Goal: Task Accomplishment & Management: Complete application form

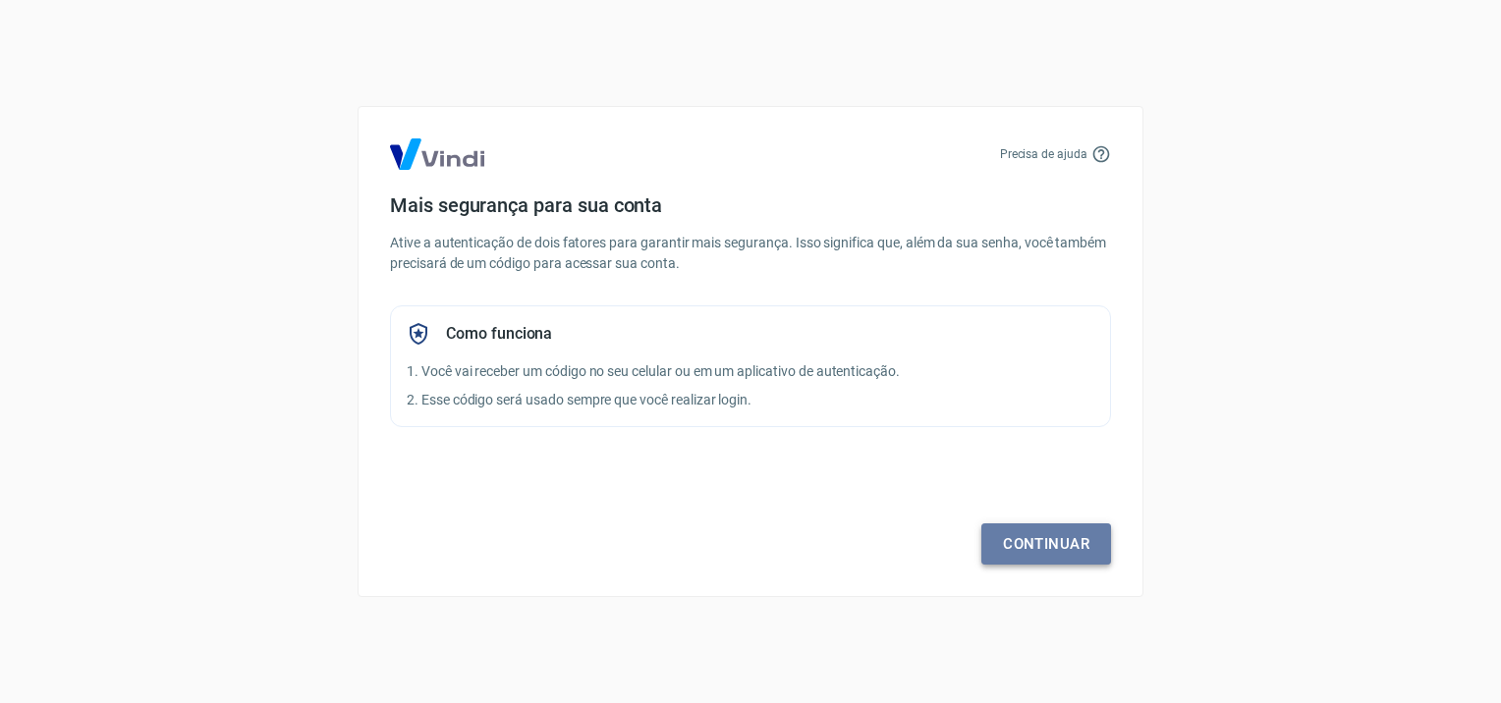
click at [1041, 541] on link "Continuar" at bounding box center [1047, 544] width 130 height 41
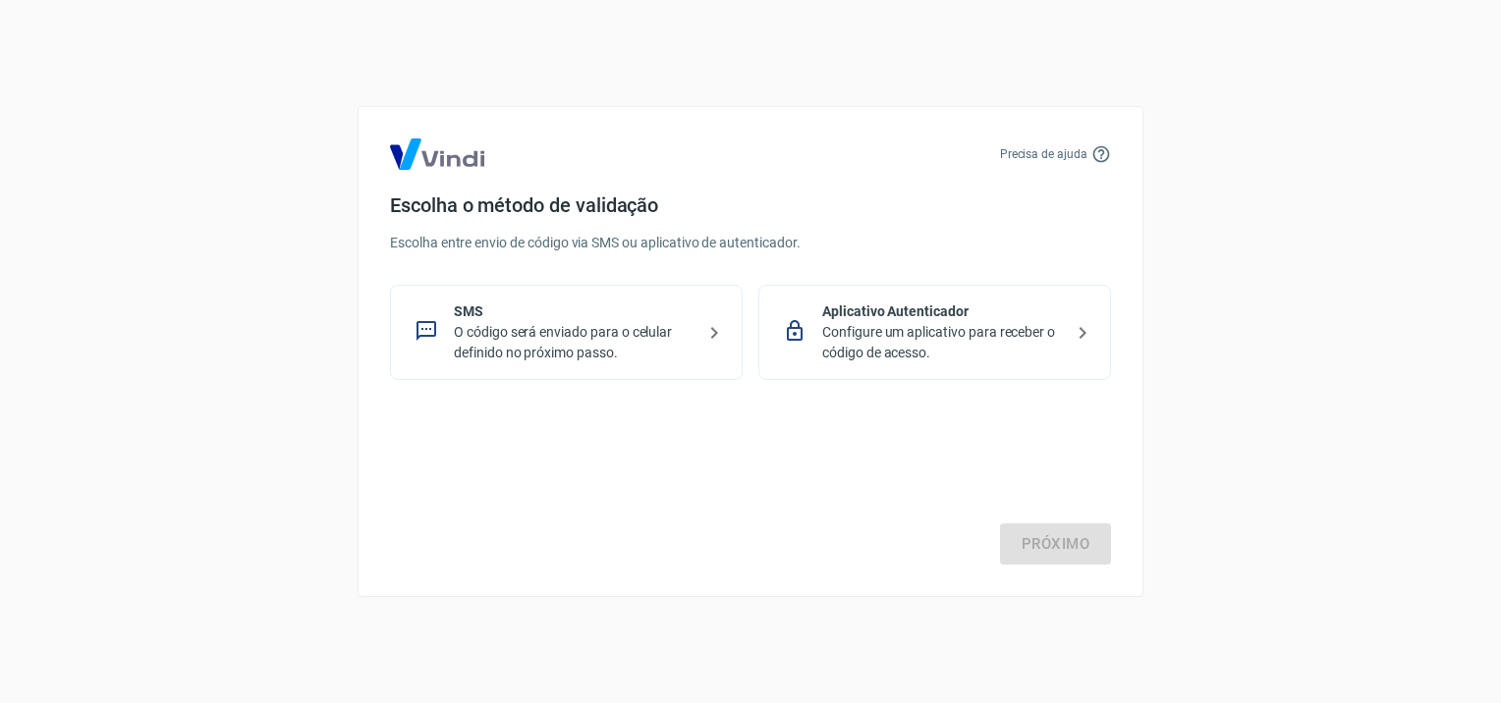
click at [525, 340] on p "O código será enviado para o celular definido no próximo passo." at bounding box center [574, 342] width 241 height 41
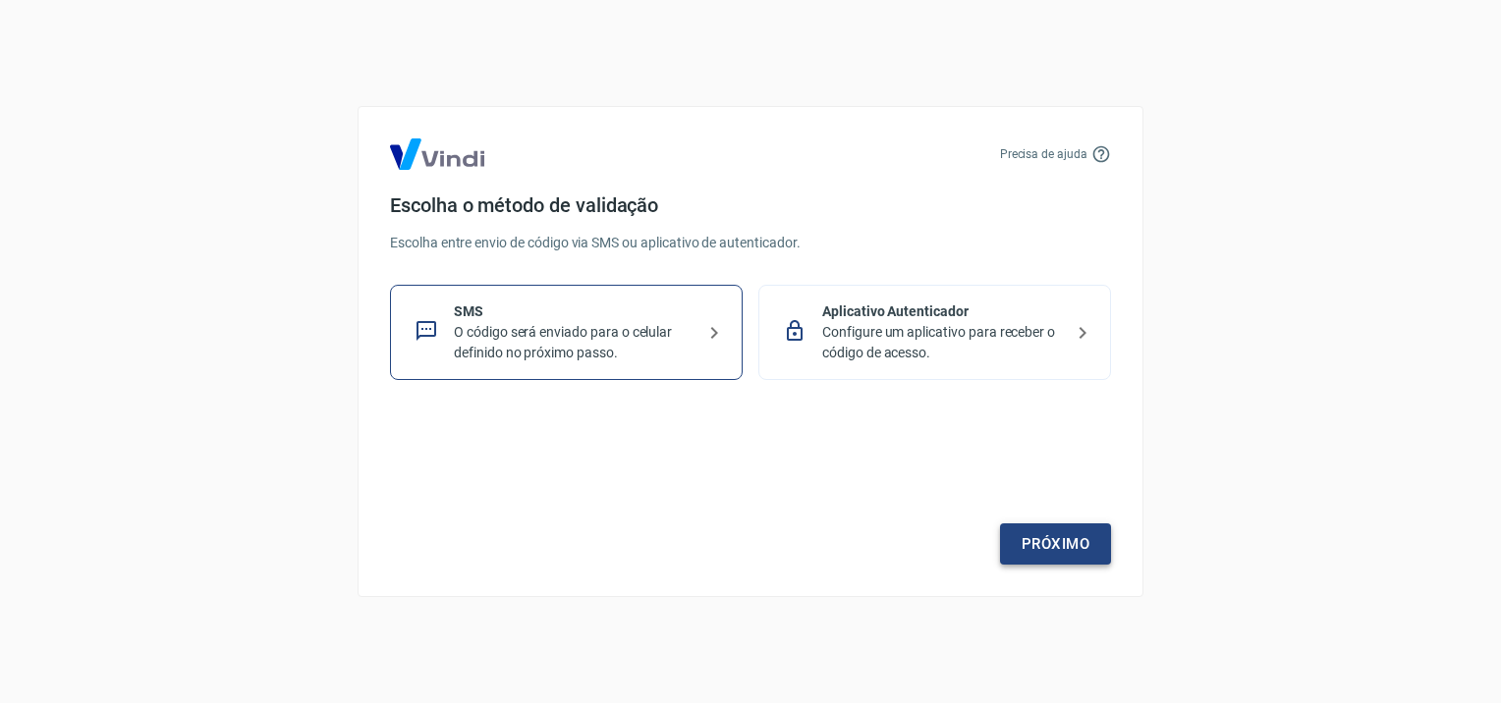
click at [1040, 532] on link "Próximo" at bounding box center [1055, 544] width 111 height 41
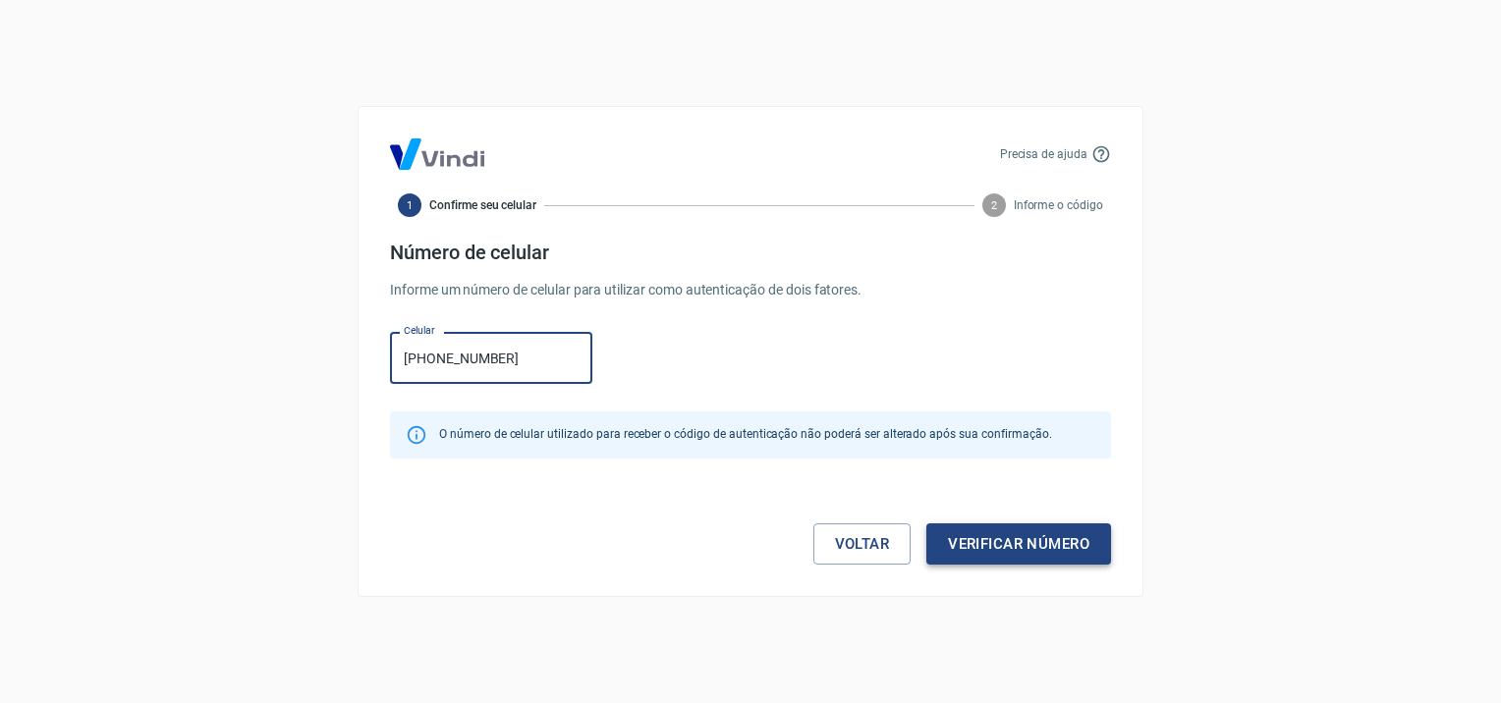
type input "[PHONE_NUMBER]"
click at [1041, 539] on button "Verificar número" at bounding box center [1019, 544] width 185 height 41
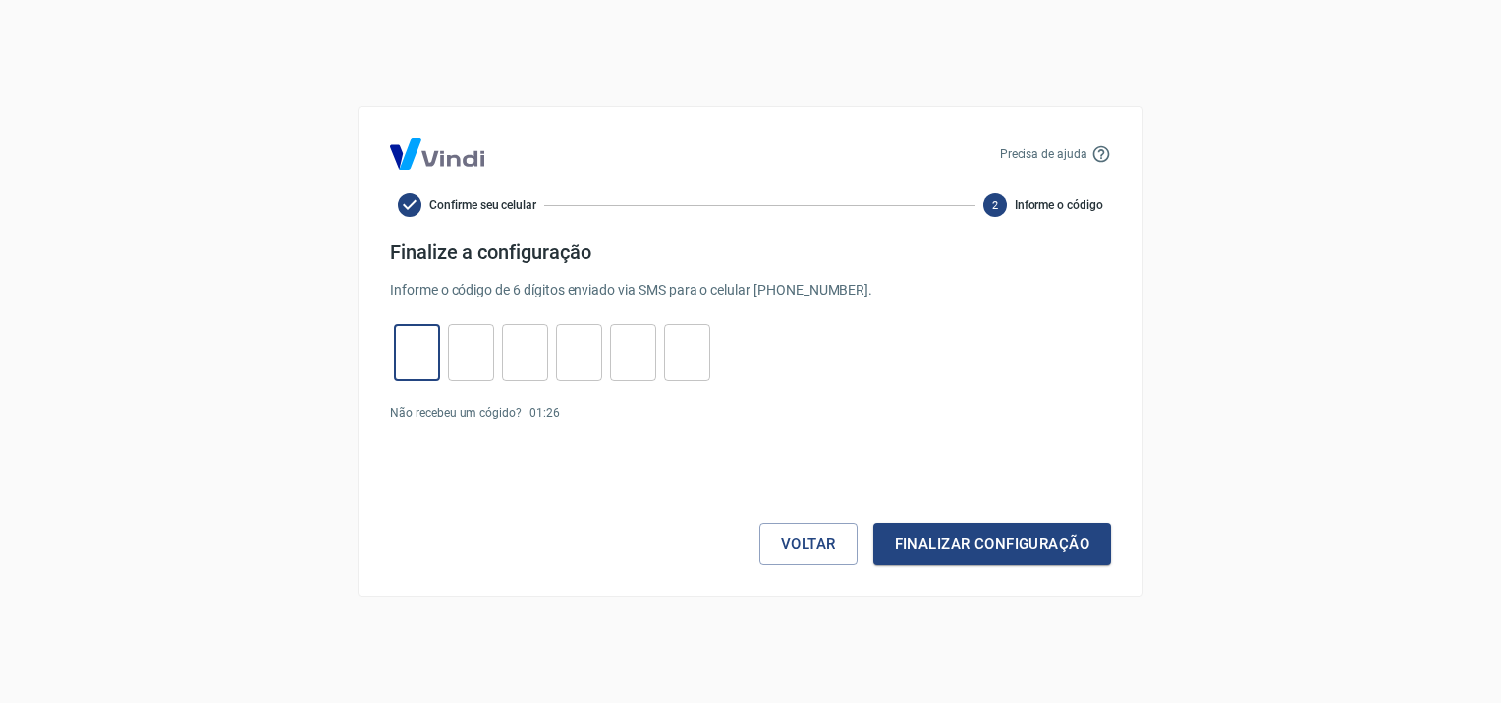
click at [406, 338] on input "tel" at bounding box center [417, 353] width 46 height 42
type input "0"
type input "2"
type input "6"
type input "0"
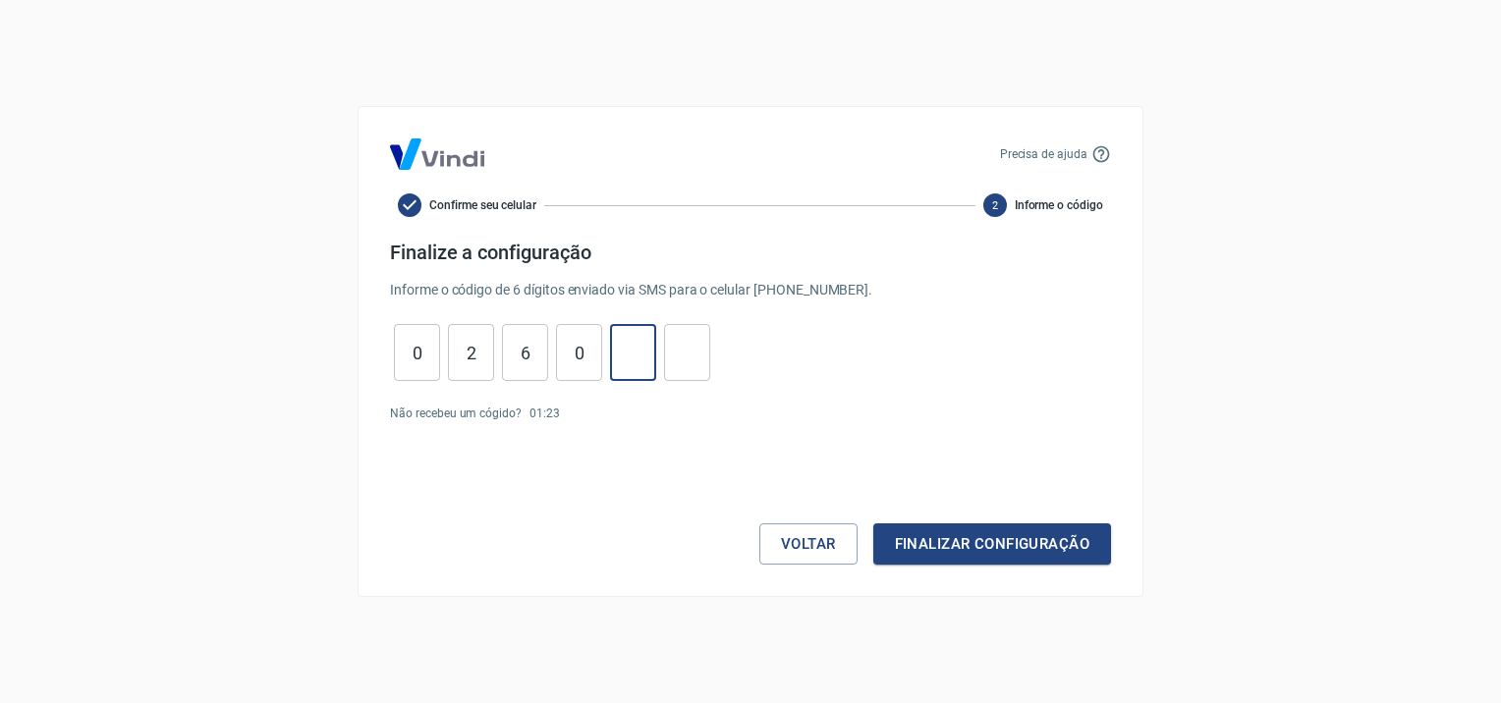
type input "6"
type input "3"
click at [957, 548] on button "Finalizar configuração" at bounding box center [992, 544] width 238 height 41
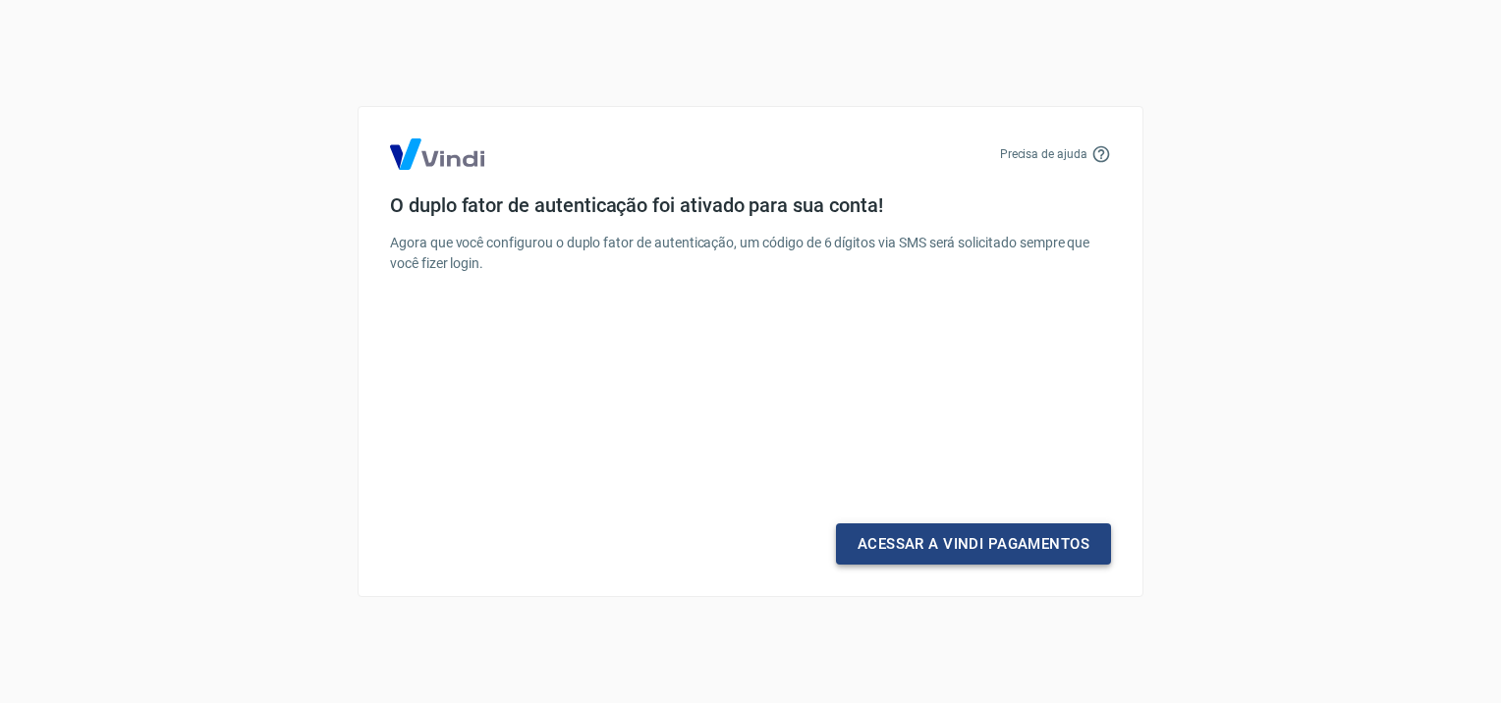
click at [967, 538] on link "Acessar a Vindi Pagamentos" at bounding box center [973, 544] width 275 height 41
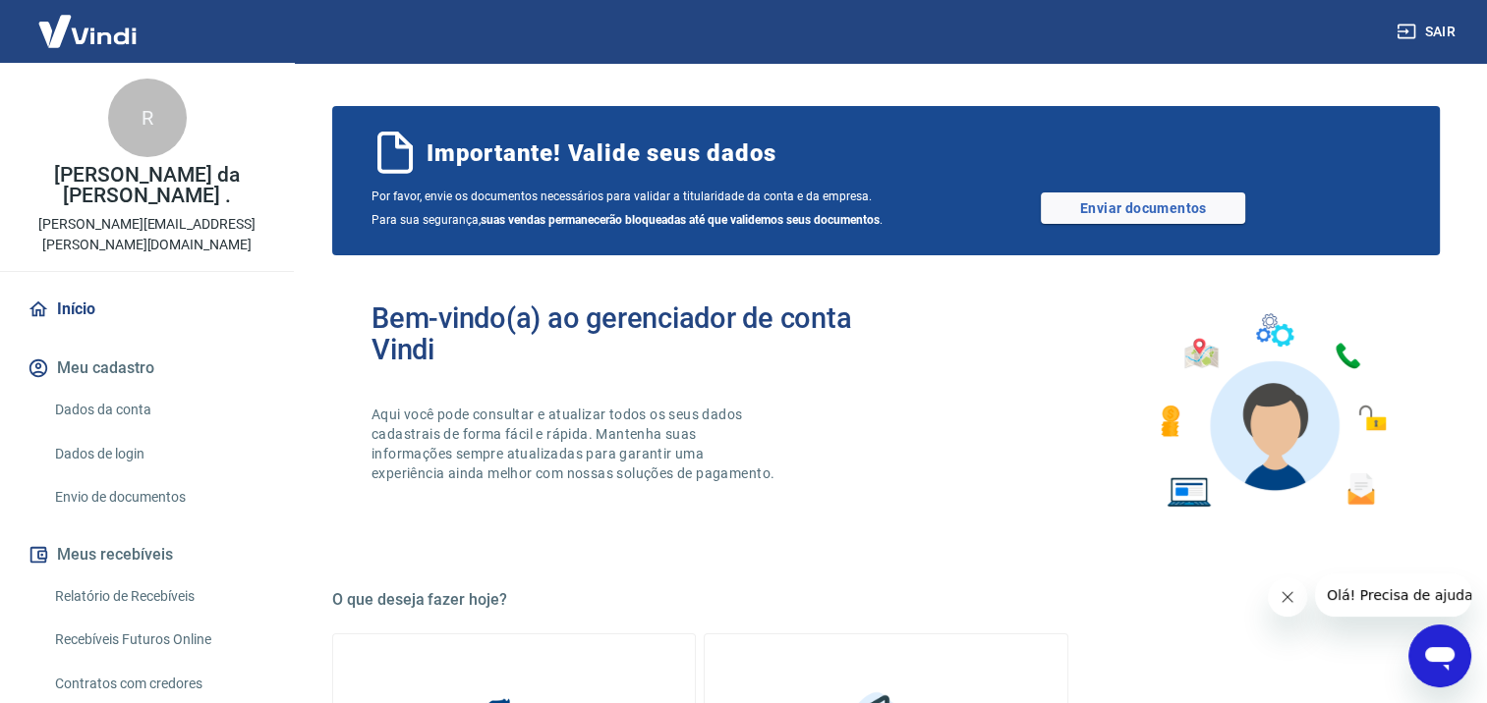
click at [807, 31] on div "Sair" at bounding box center [743, 31] width 1487 height 63
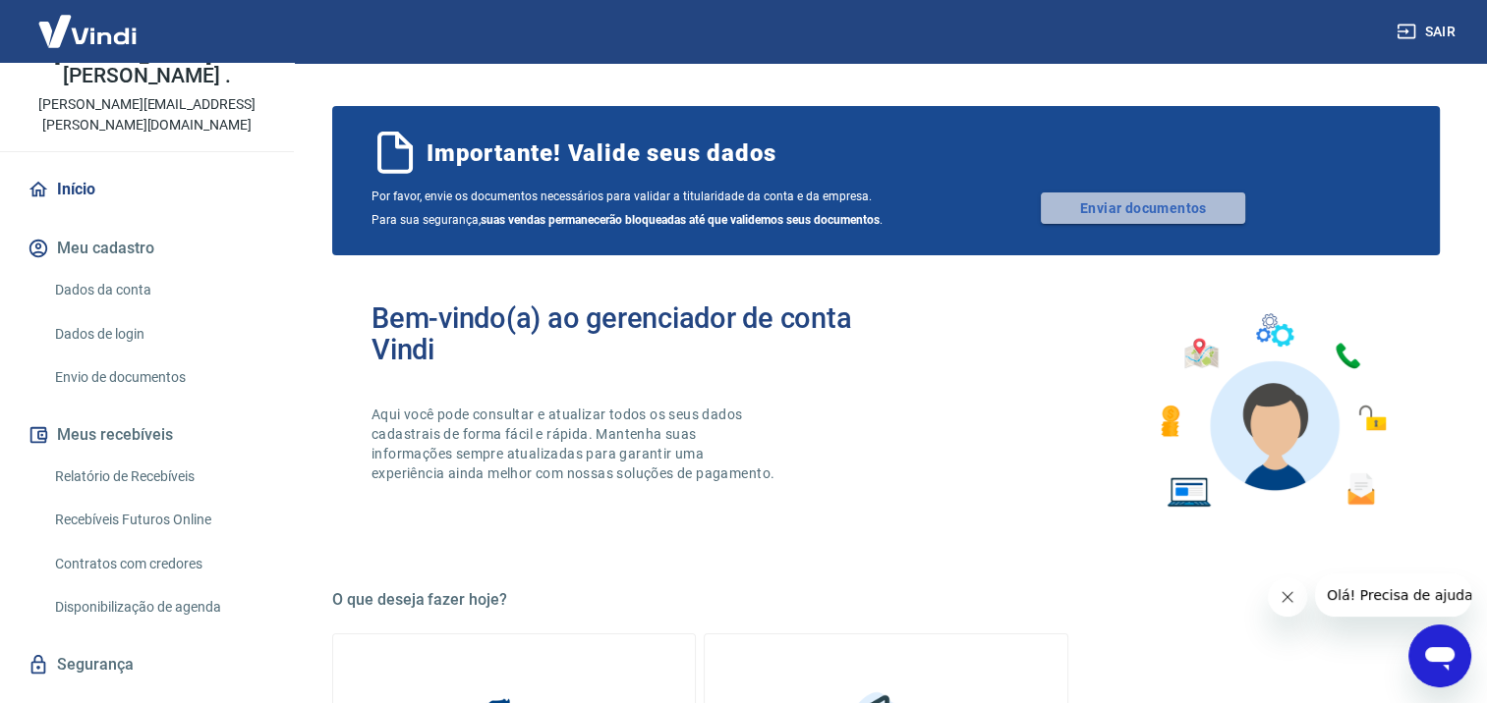
click at [1157, 218] on link "Enviar documentos" at bounding box center [1143, 208] width 204 height 31
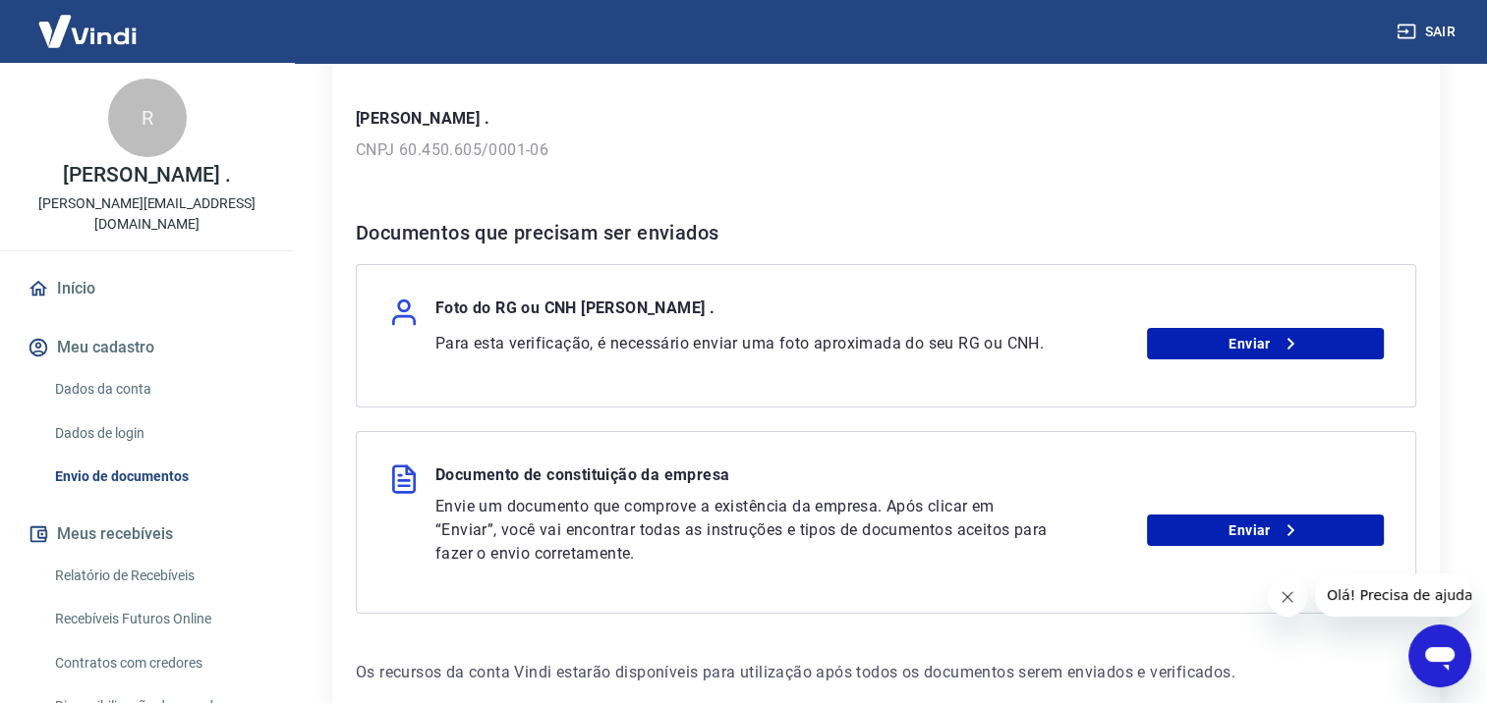
scroll to position [175, 0]
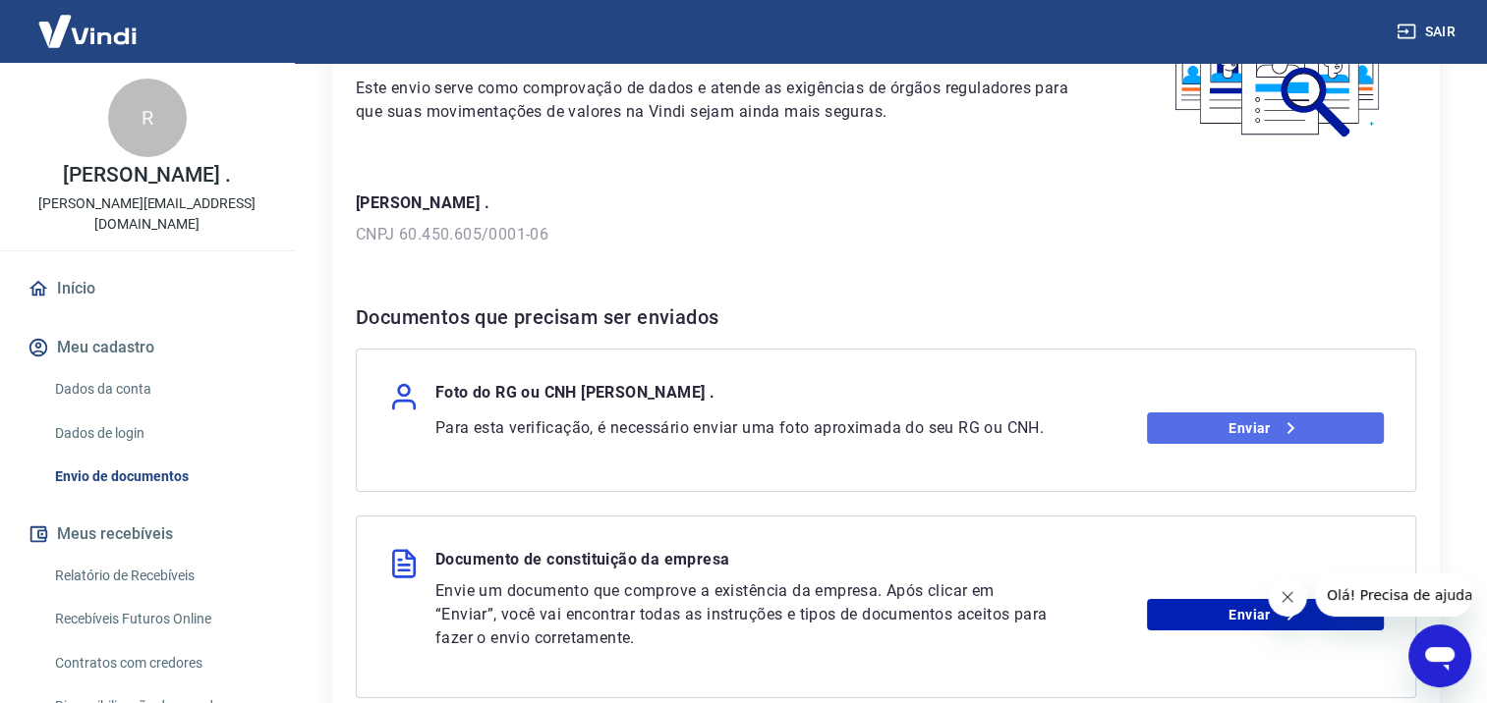
click at [1250, 424] on link "Enviar" at bounding box center [1265, 428] width 237 height 31
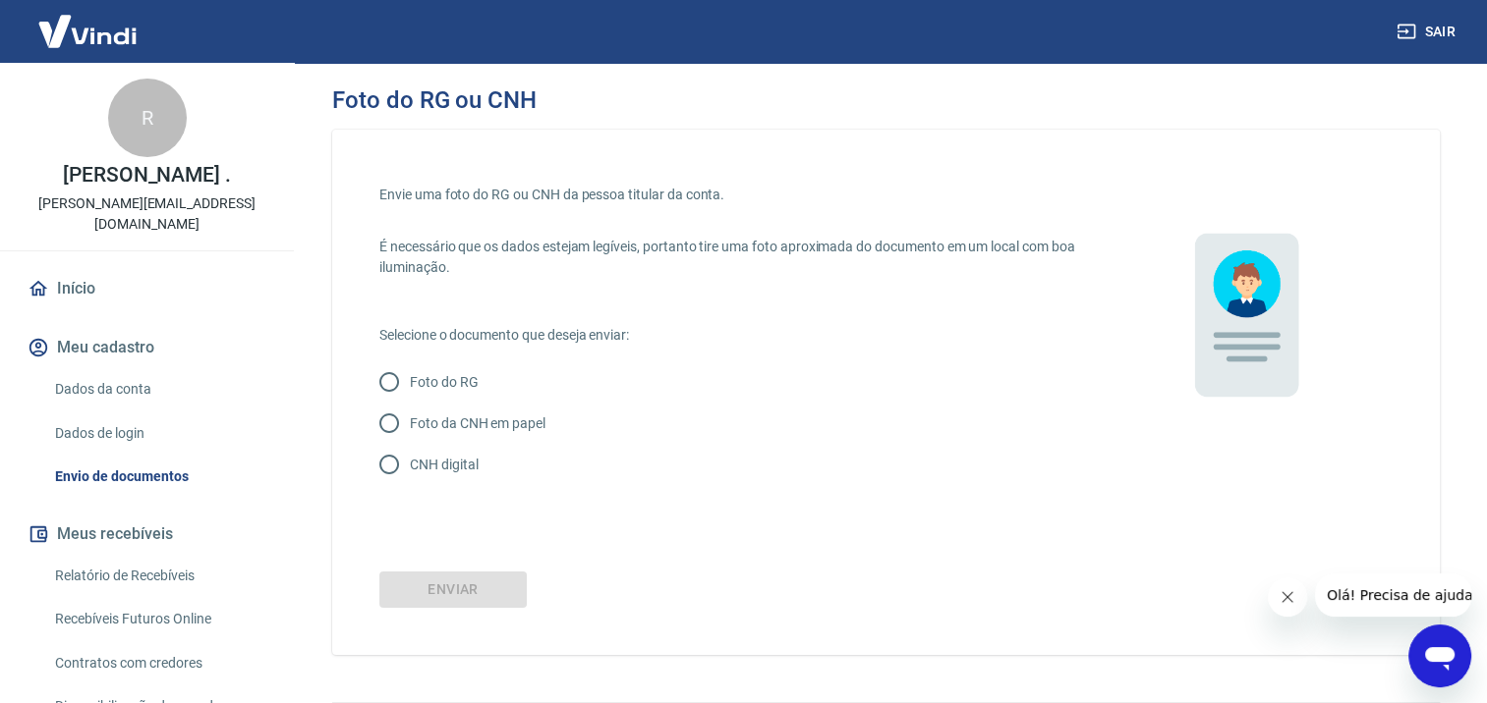
click at [390, 461] on input "CNH digital" at bounding box center [388, 464] width 41 height 41
radio input "true"
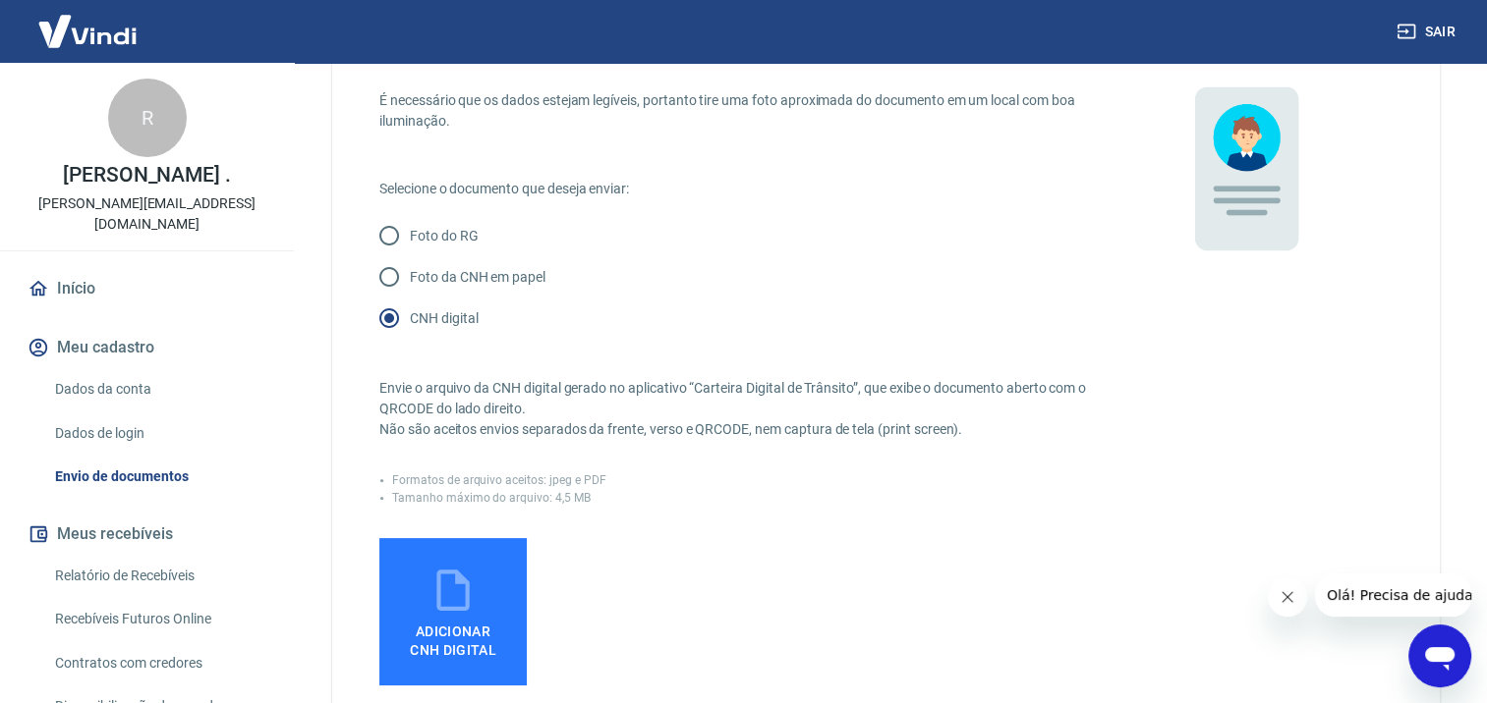
scroll to position [197, 0]
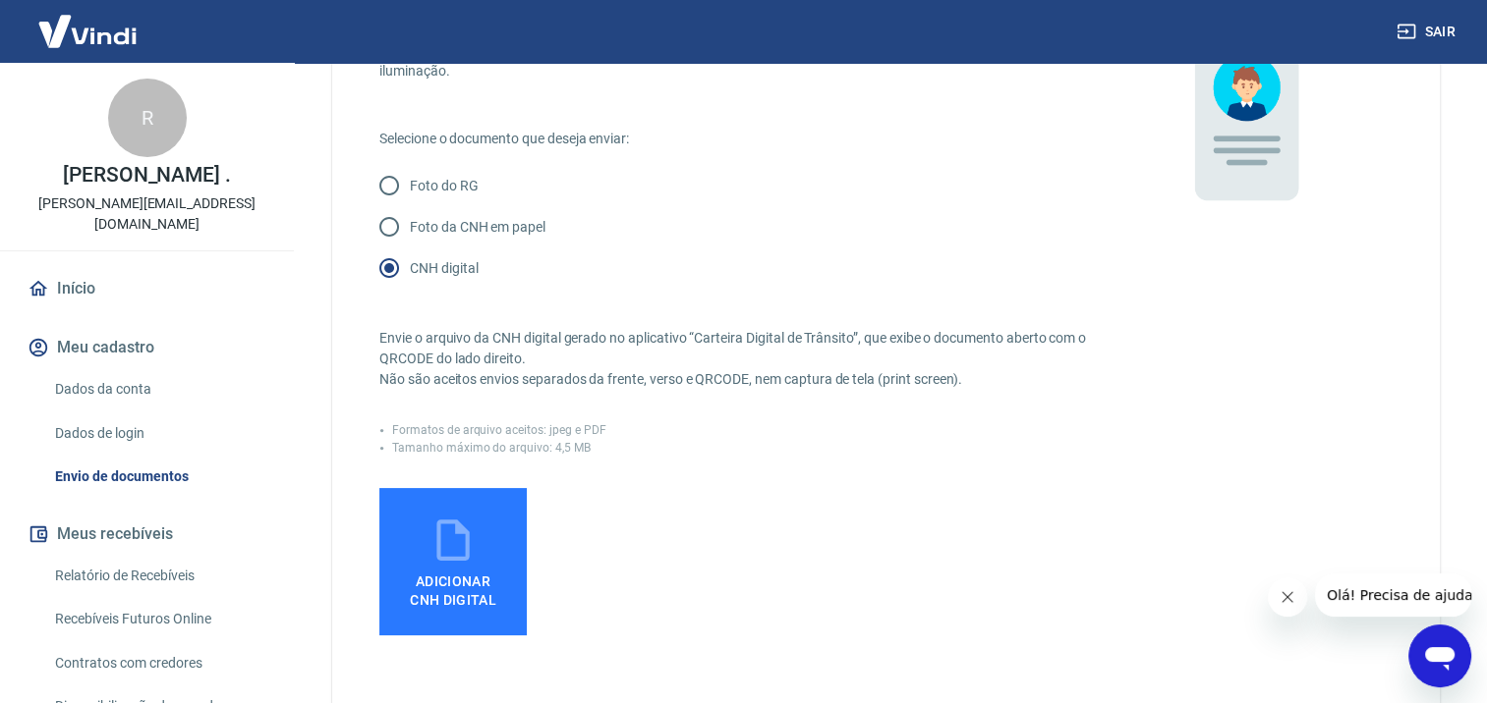
click at [469, 561] on icon at bounding box center [452, 540] width 49 height 49
click at [0, 0] on input "Adicionar CNH Digital" at bounding box center [0, 0] width 0 height 0
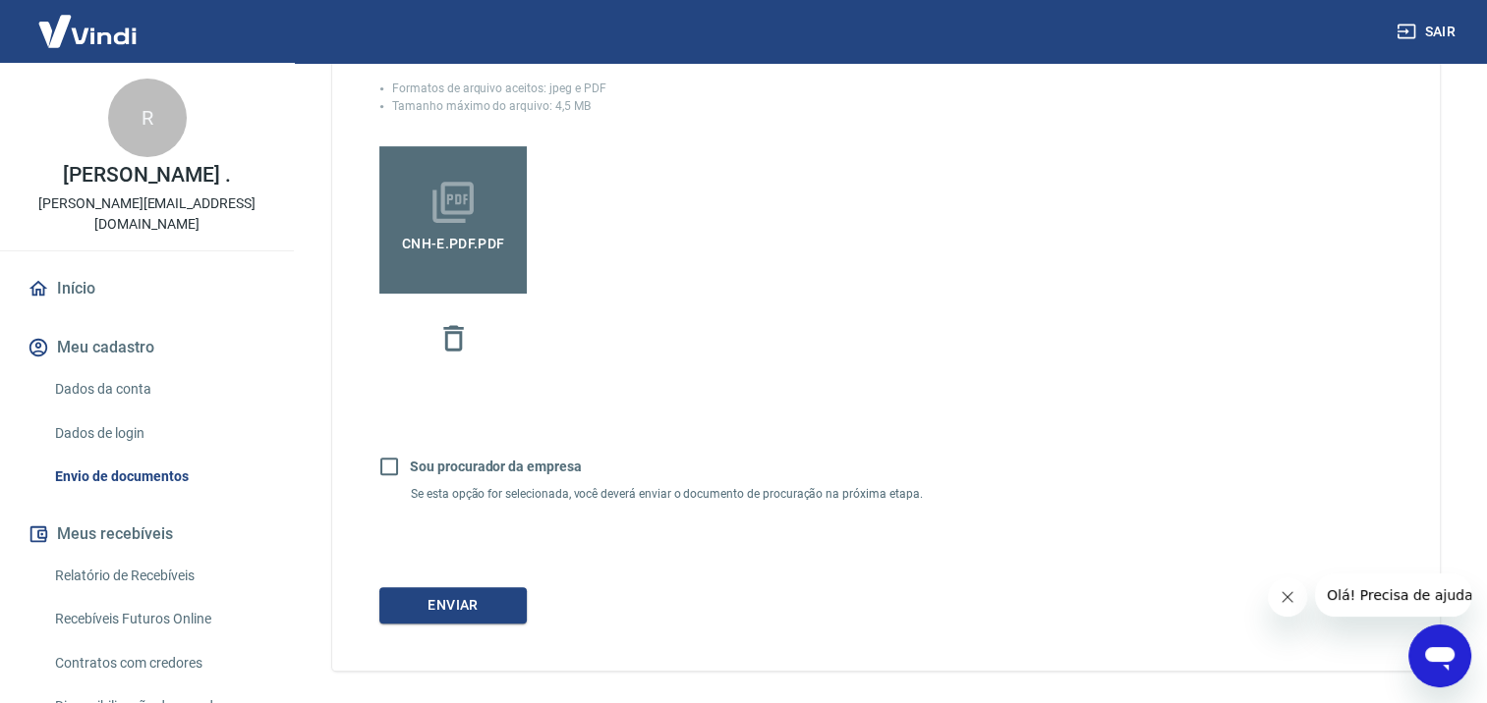
scroll to position [590, 0]
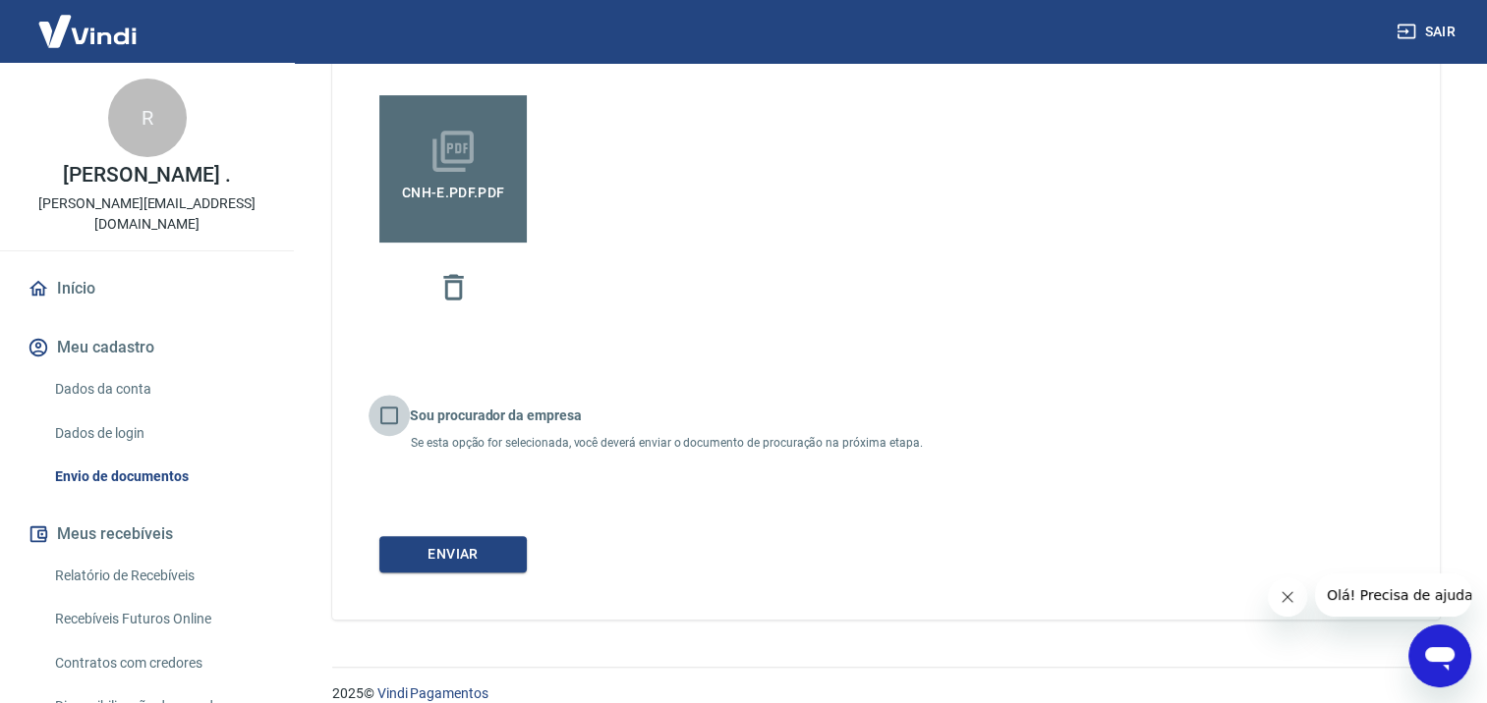
click at [393, 416] on input "Sou procurador da empresa" at bounding box center [388, 415] width 41 height 41
checkbox input "true"
click at [485, 553] on button "Continuar" at bounding box center [452, 554] width 147 height 36
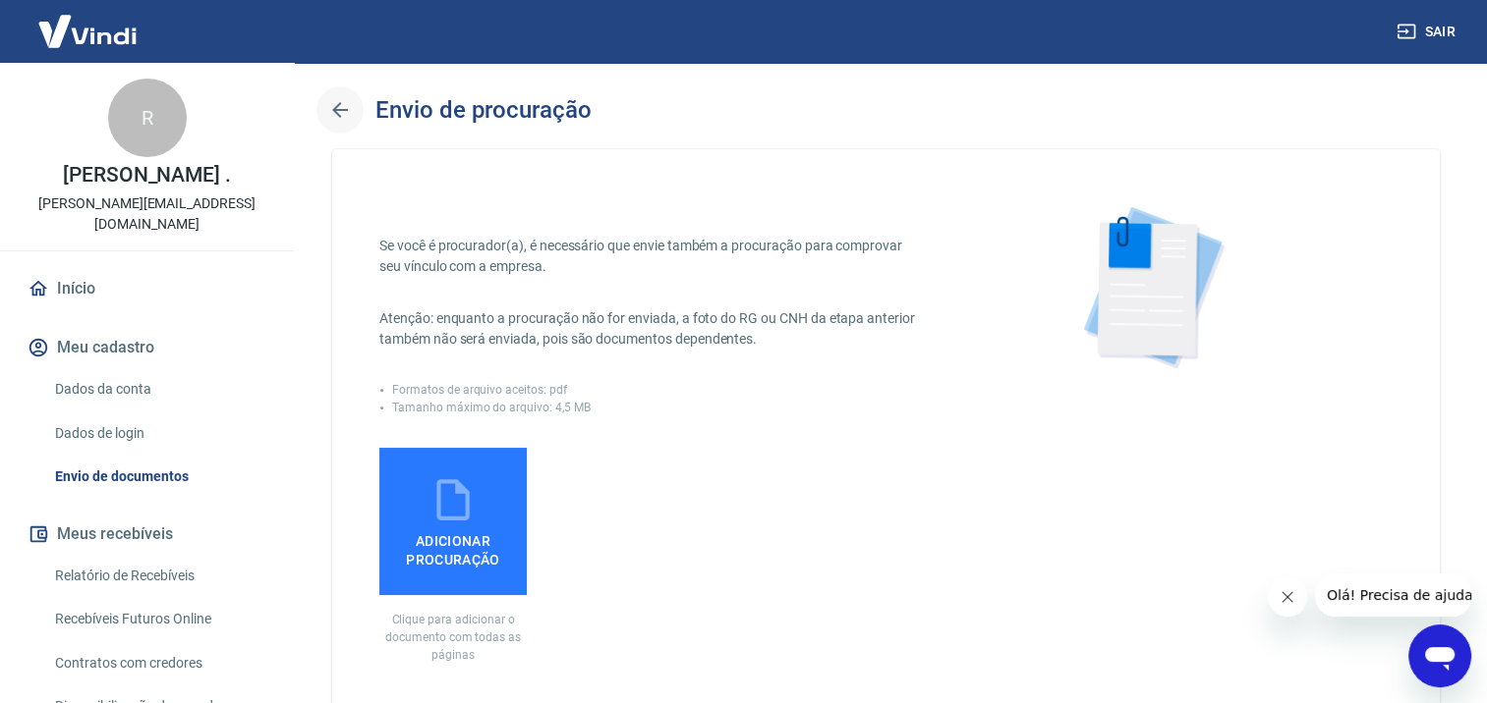
click at [337, 104] on icon "button" at bounding box center [340, 110] width 24 height 24
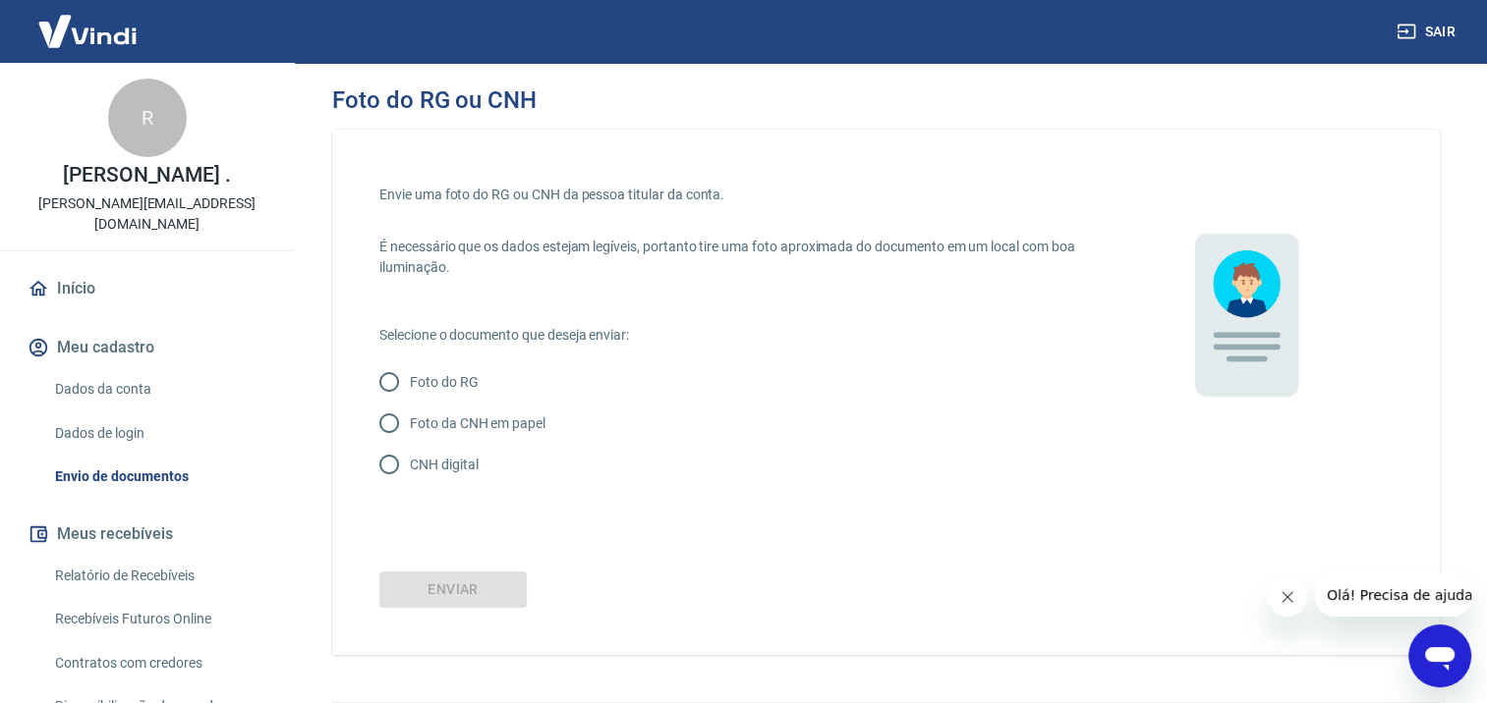
click at [397, 460] on input "CNH digital" at bounding box center [388, 464] width 41 height 41
radio input "true"
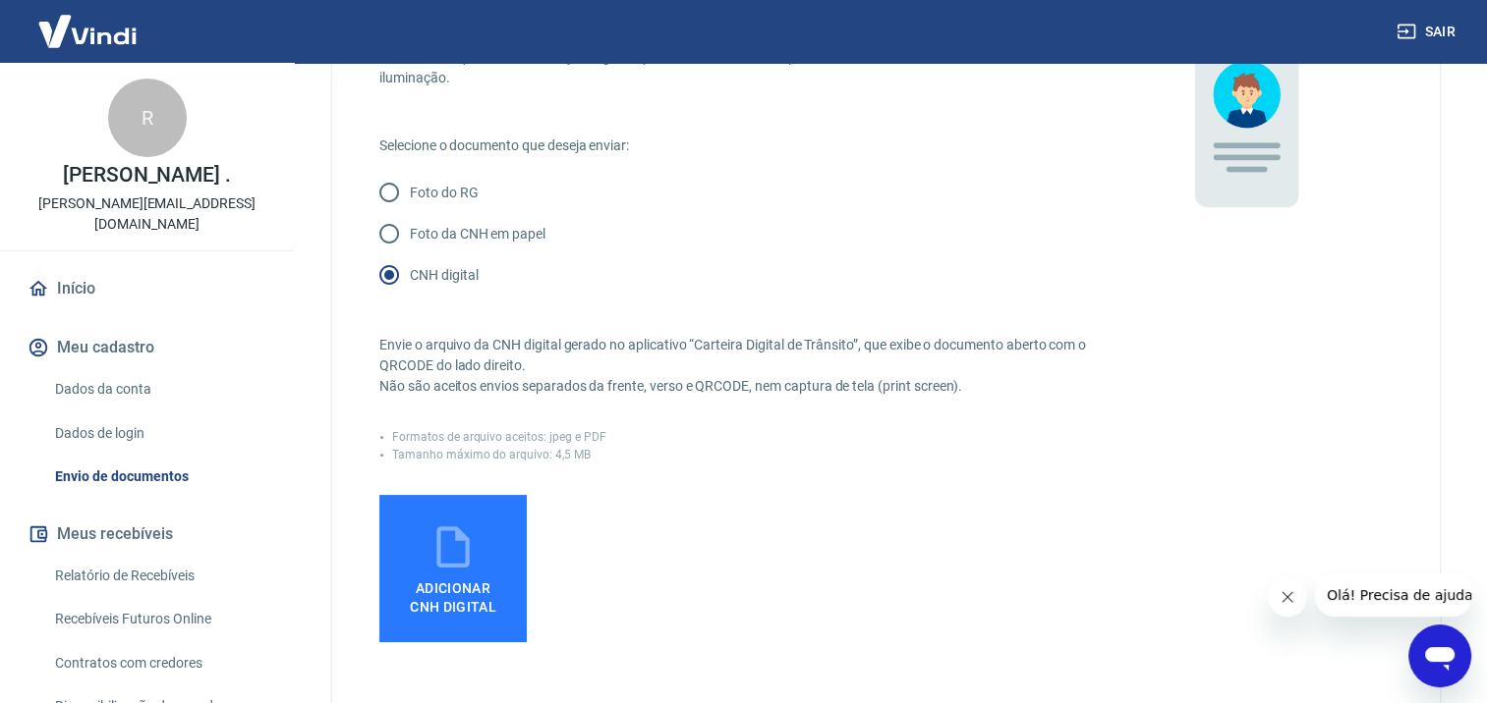
scroll to position [197, 0]
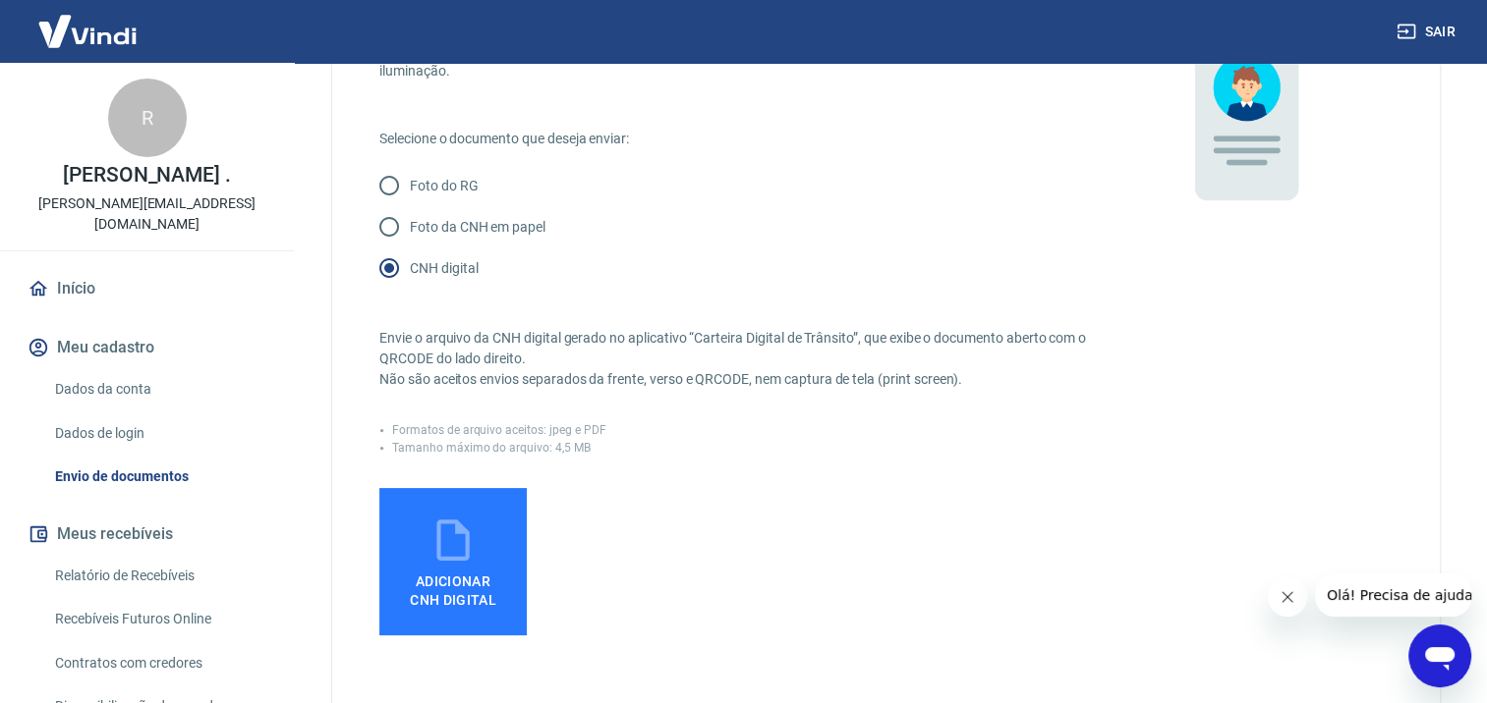
click at [493, 567] on span "Adicionar CNH Digital" at bounding box center [453, 587] width 102 height 44
click at [0, 0] on input "Adicionar CNH Digital" at bounding box center [0, 0] width 0 height 0
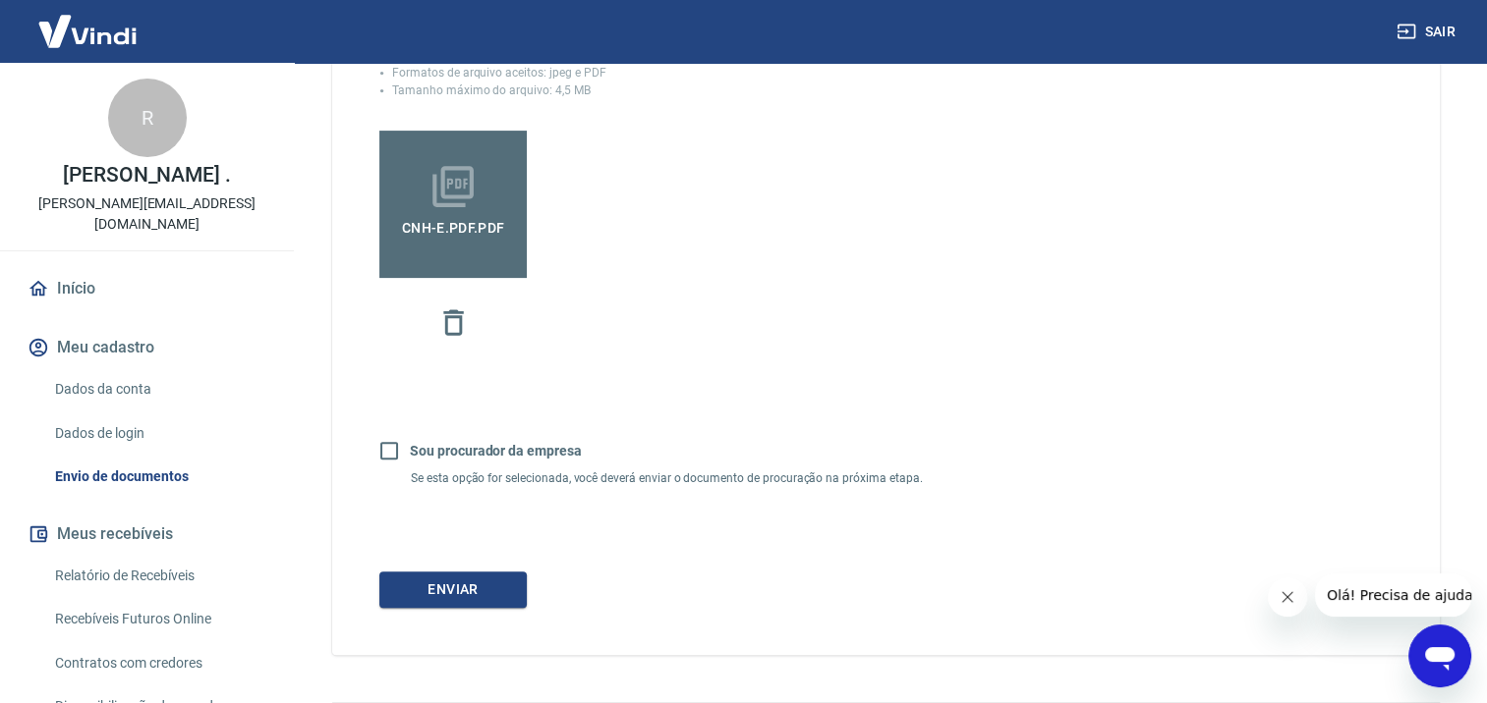
scroll to position [613, 0]
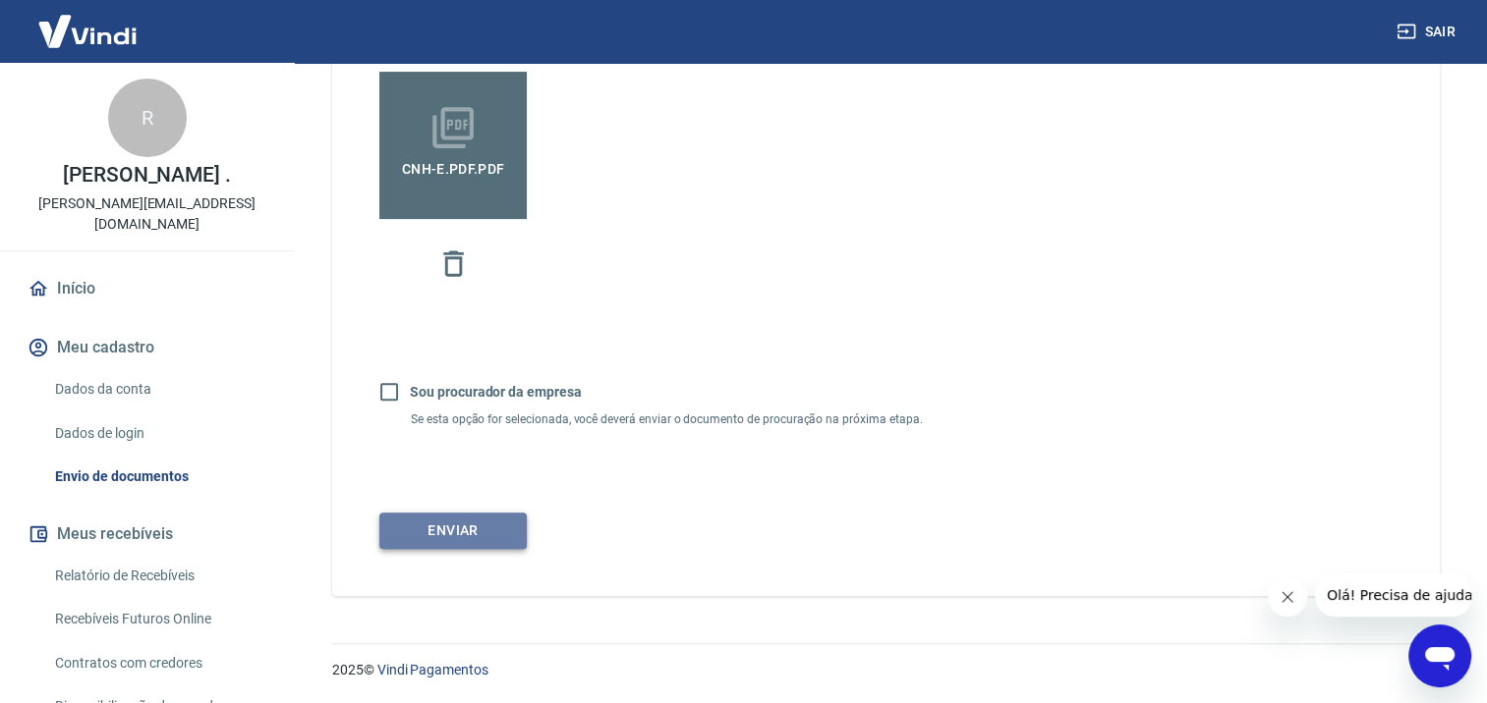
click at [452, 530] on button "Enviar" at bounding box center [452, 531] width 147 height 36
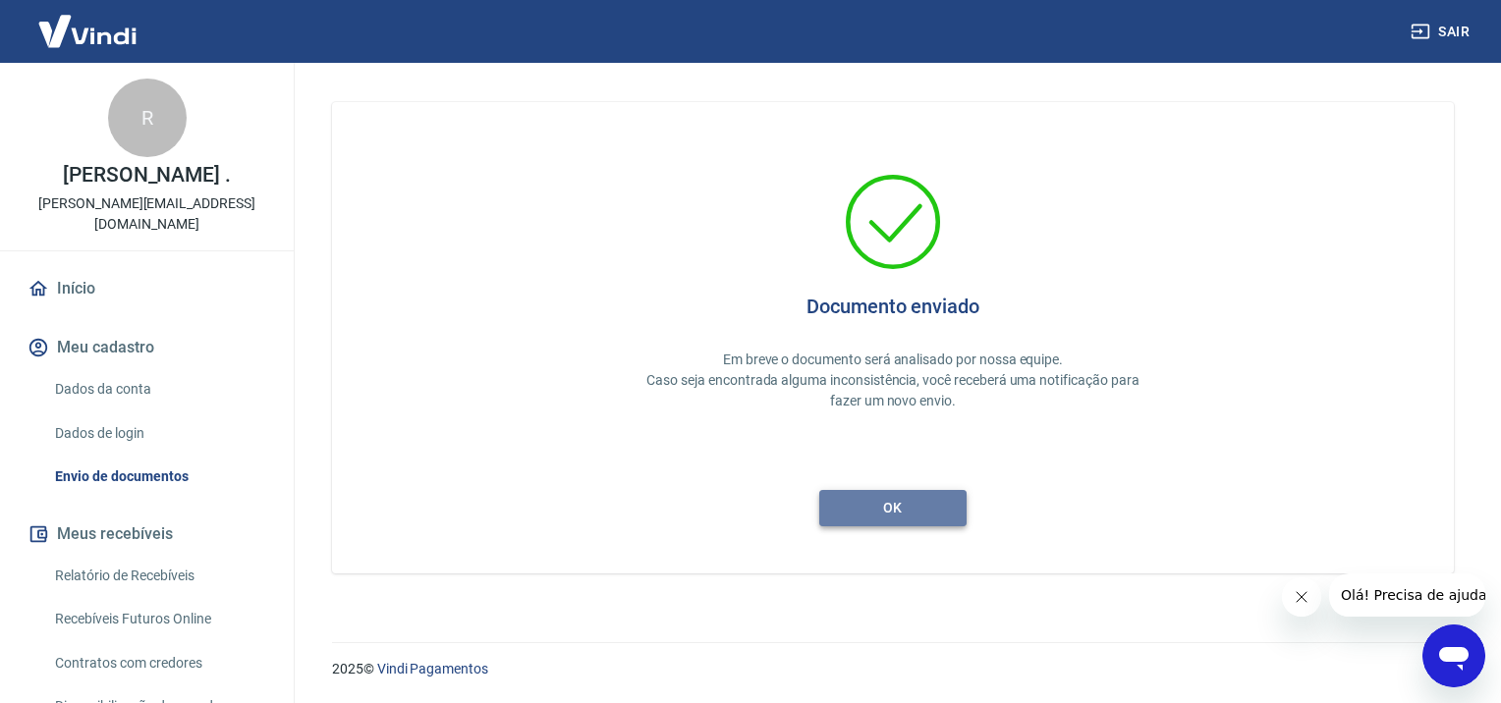
click at [898, 502] on button "ok" at bounding box center [892, 508] width 147 height 36
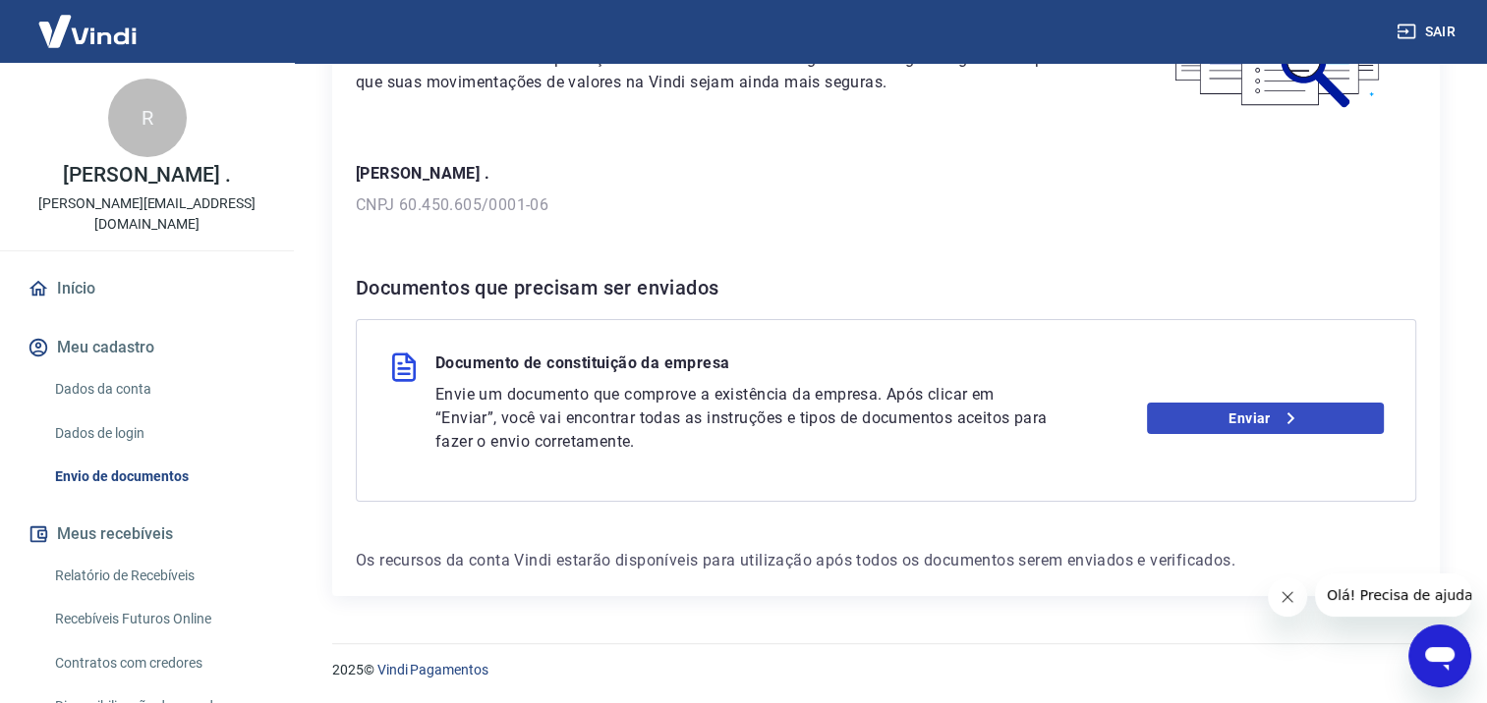
scroll to position [204, 0]
click at [1233, 413] on link "Enviar" at bounding box center [1265, 418] width 237 height 31
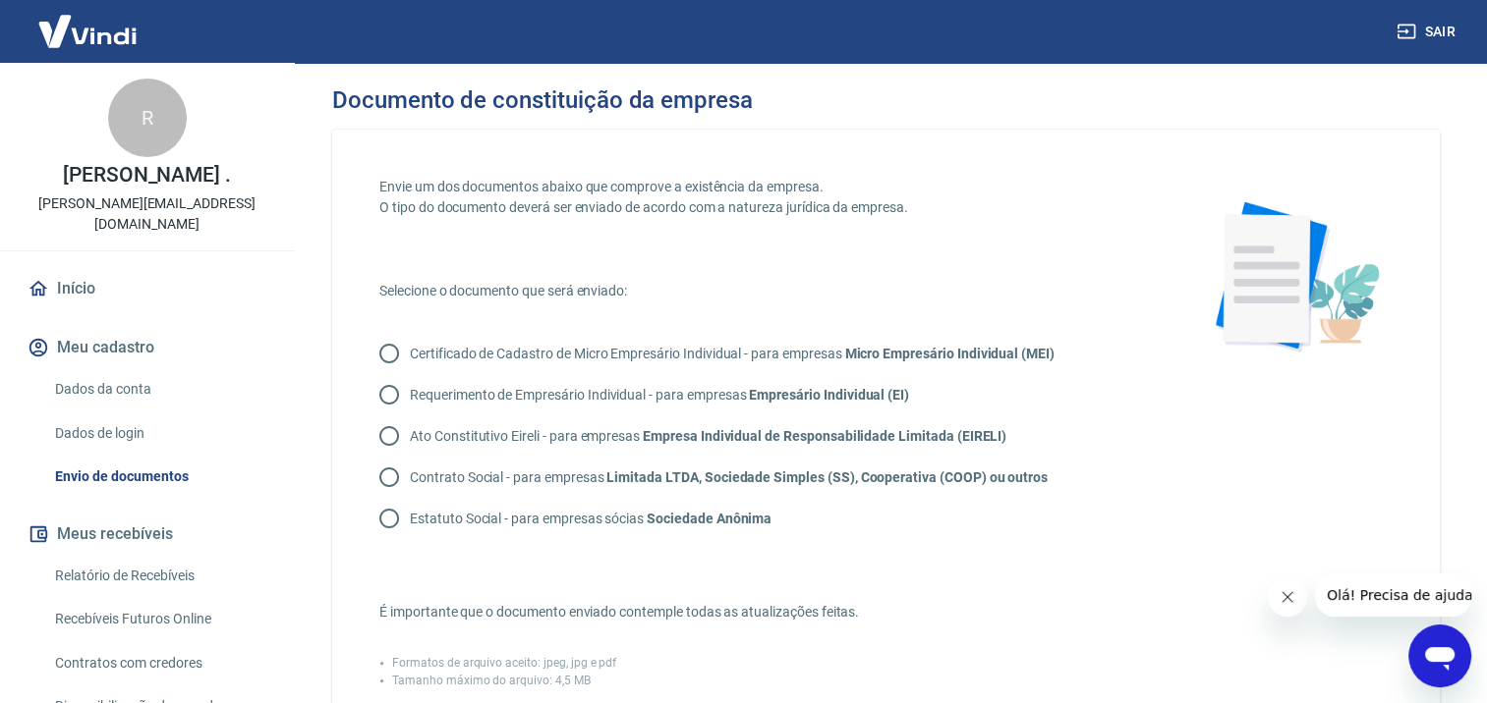
click at [391, 472] on input "Contrato Social - para empresas Limitada LTDA, Sociedade Simples (SS), Cooperat…" at bounding box center [388, 477] width 41 height 41
radio input "true"
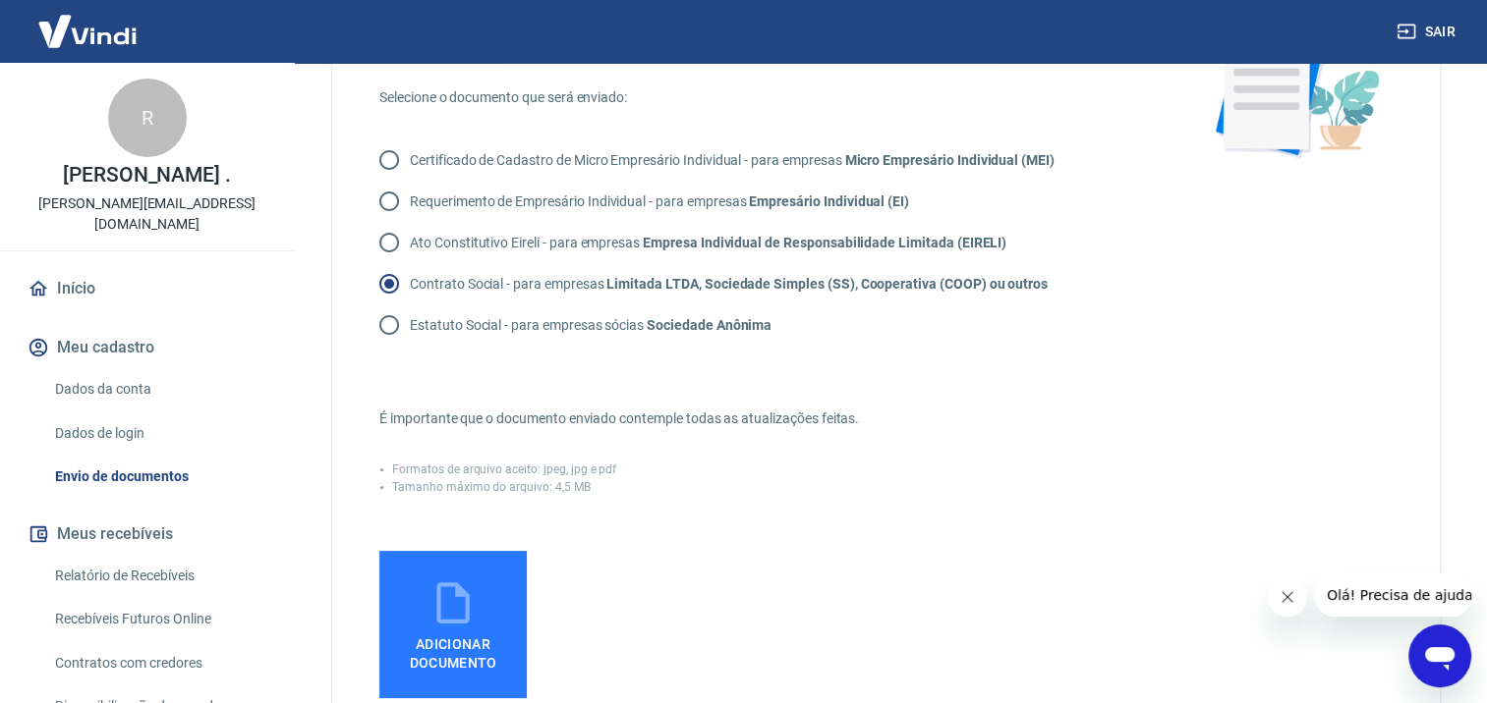
scroll to position [197, 0]
click at [469, 623] on icon at bounding box center [452, 600] width 49 height 49
click at [0, 0] on input "Adicionar documento" at bounding box center [0, 0] width 0 height 0
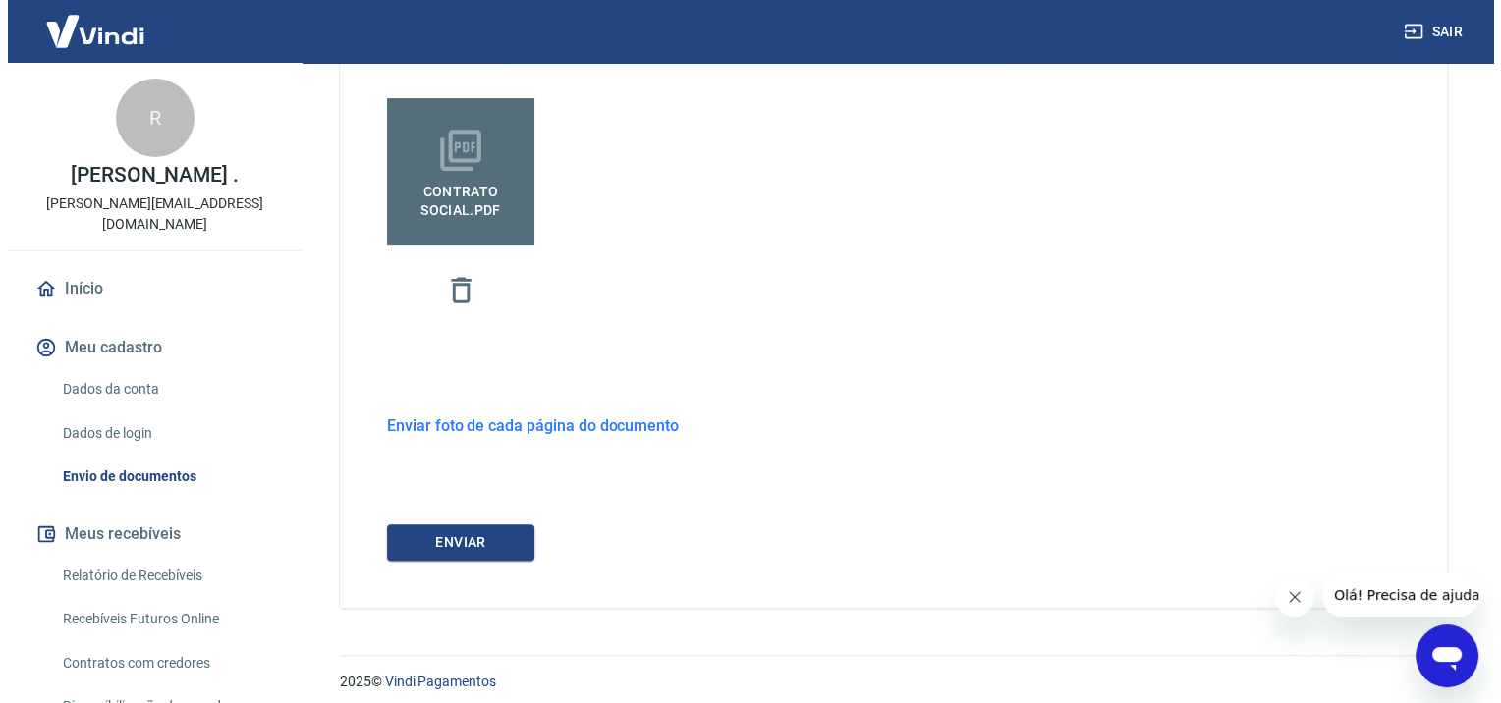
scroll to position [658, 0]
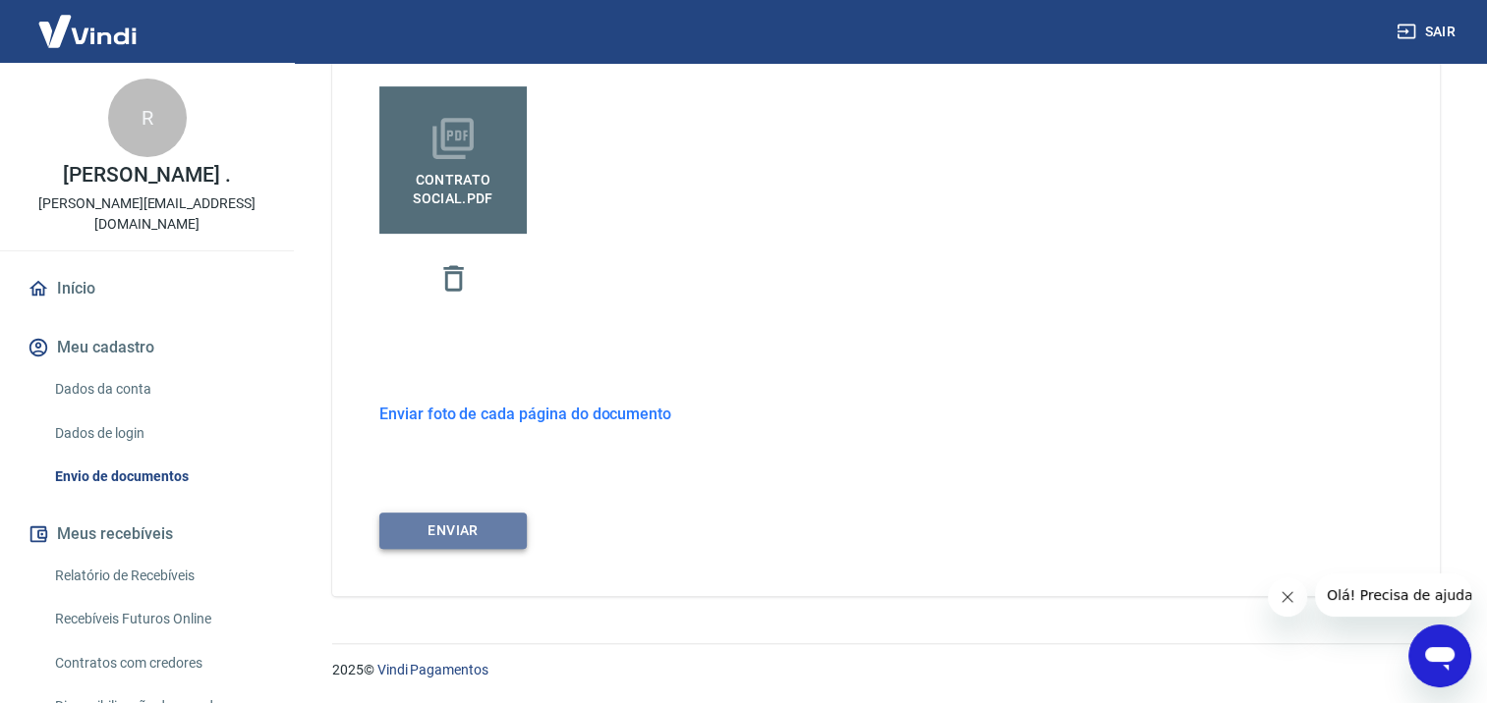
click at [476, 532] on button "ENVIAR" at bounding box center [452, 531] width 147 height 36
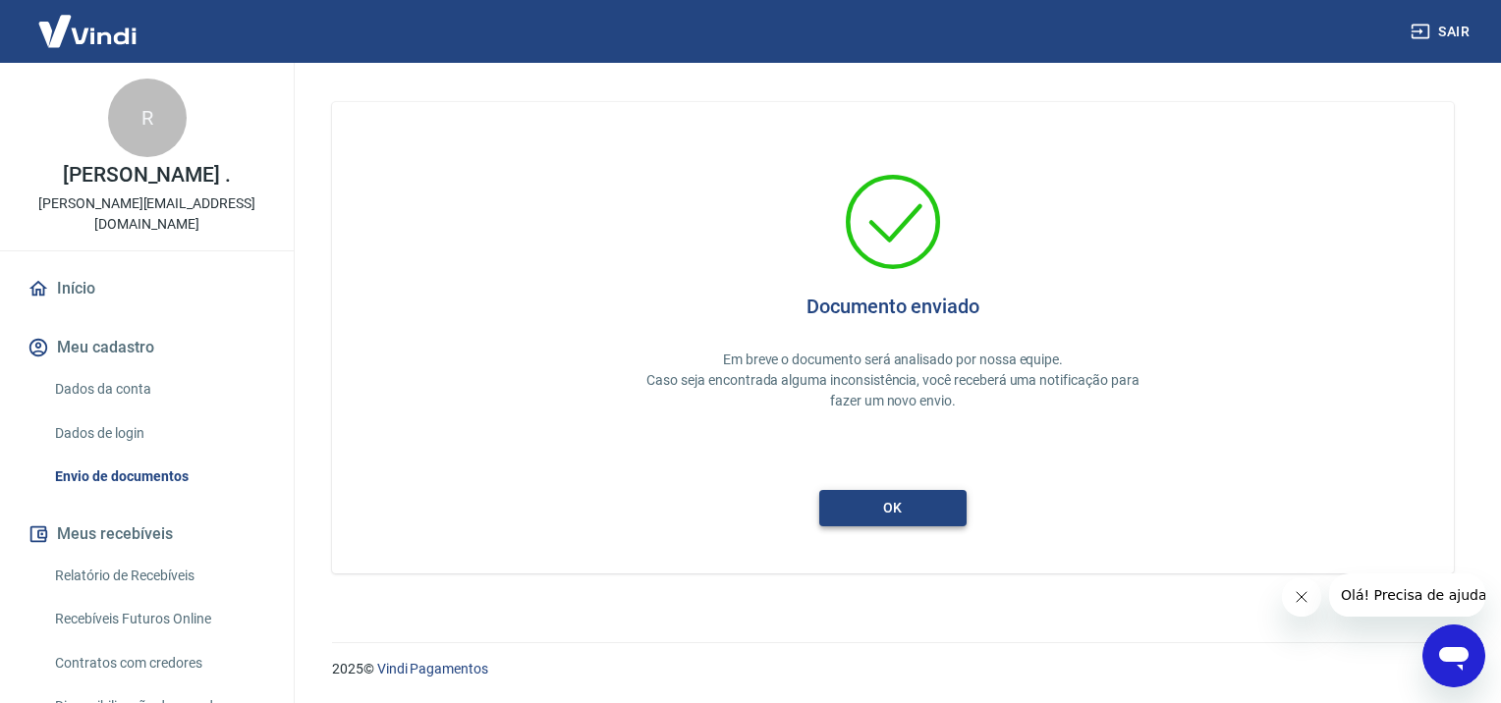
click at [909, 511] on button "ok" at bounding box center [892, 508] width 147 height 36
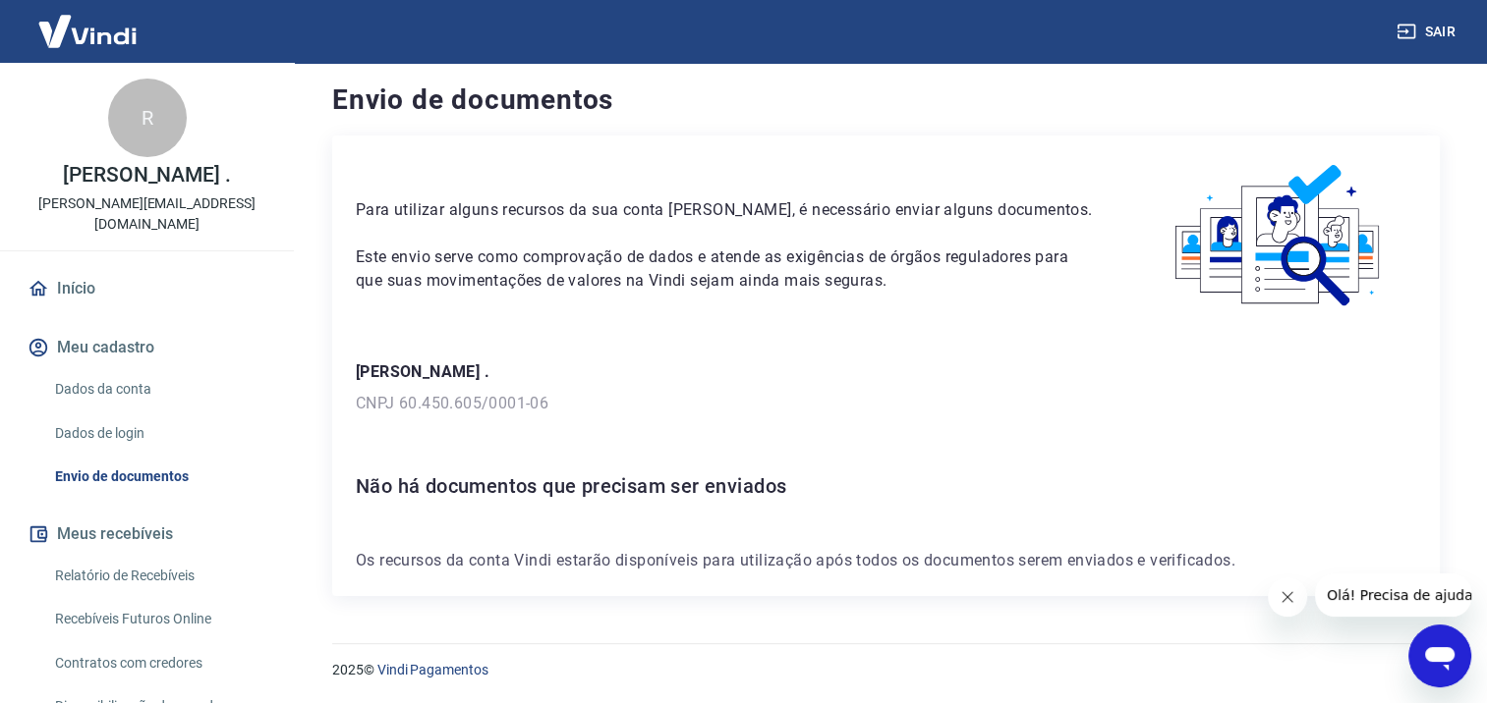
scroll to position [7, 0]
